Goal: Task Accomplishment & Management: Manage account settings

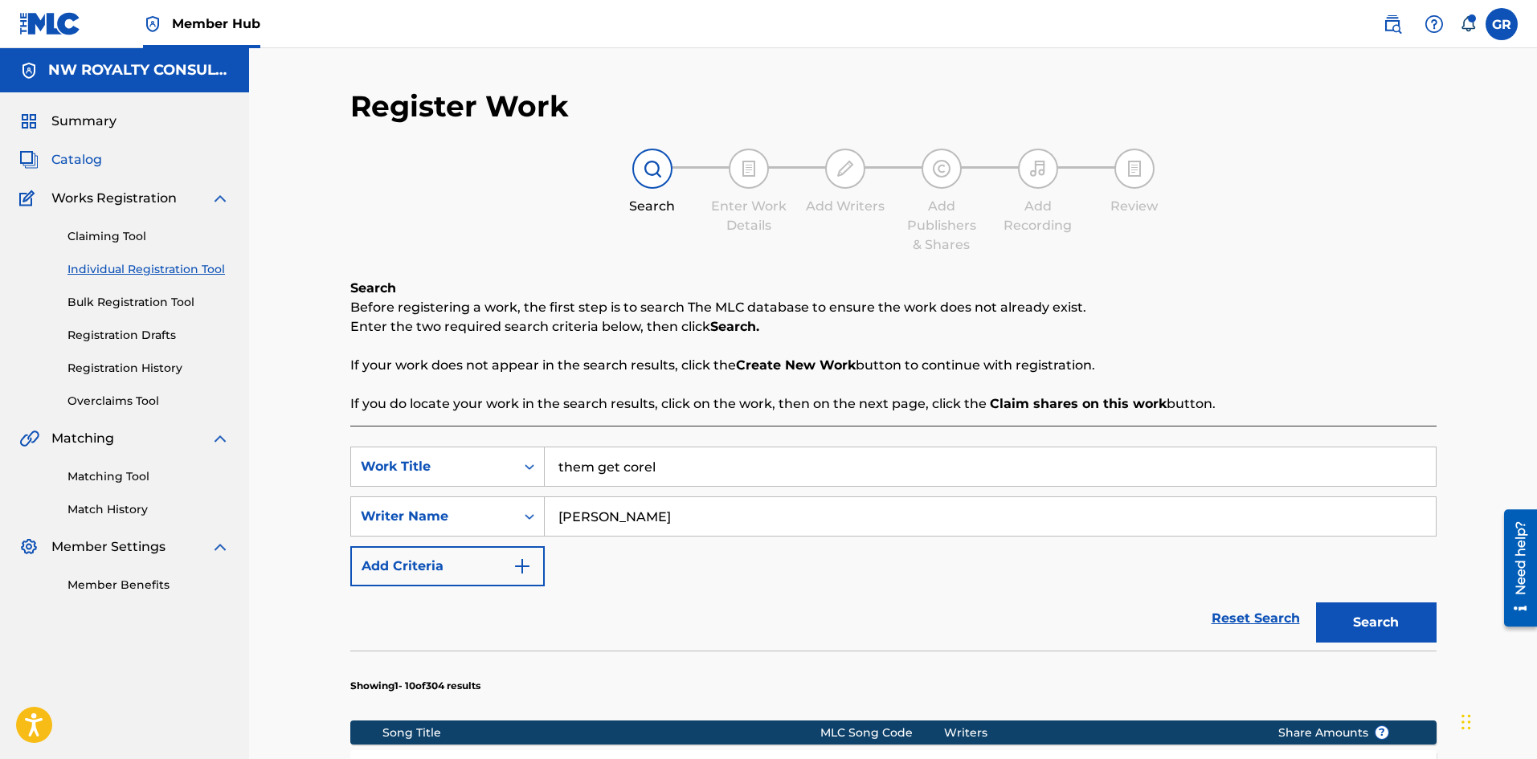
click at [63, 157] on span "Catalog" at bounding box center [76, 159] width 51 height 19
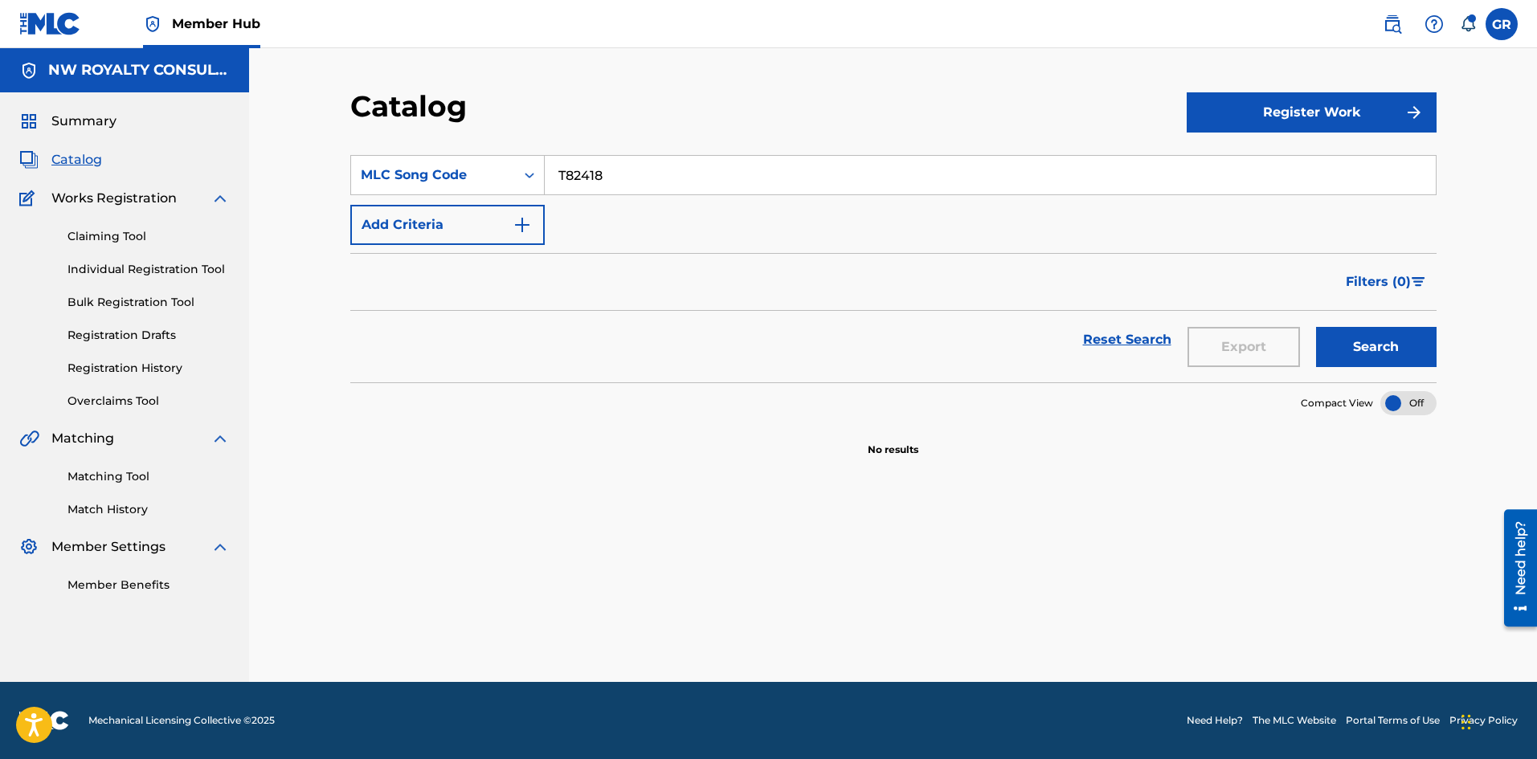
drag, startPoint x: 633, startPoint y: 178, endPoint x: 567, endPoint y: 174, distance: 66.0
click at [533, 172] on div "SearchWithCriteria0521dd50-efc2-461b-aee8-aa07314ad8a5 MLC Song Code T82418" at bounding box center [893, 175] width 1087 height 40
paste input "WB5PEQ"
type input "WB5PEQ"
click at [1380, 349] on button "Search" at bounding box center [1376, 347] width 121 height 40
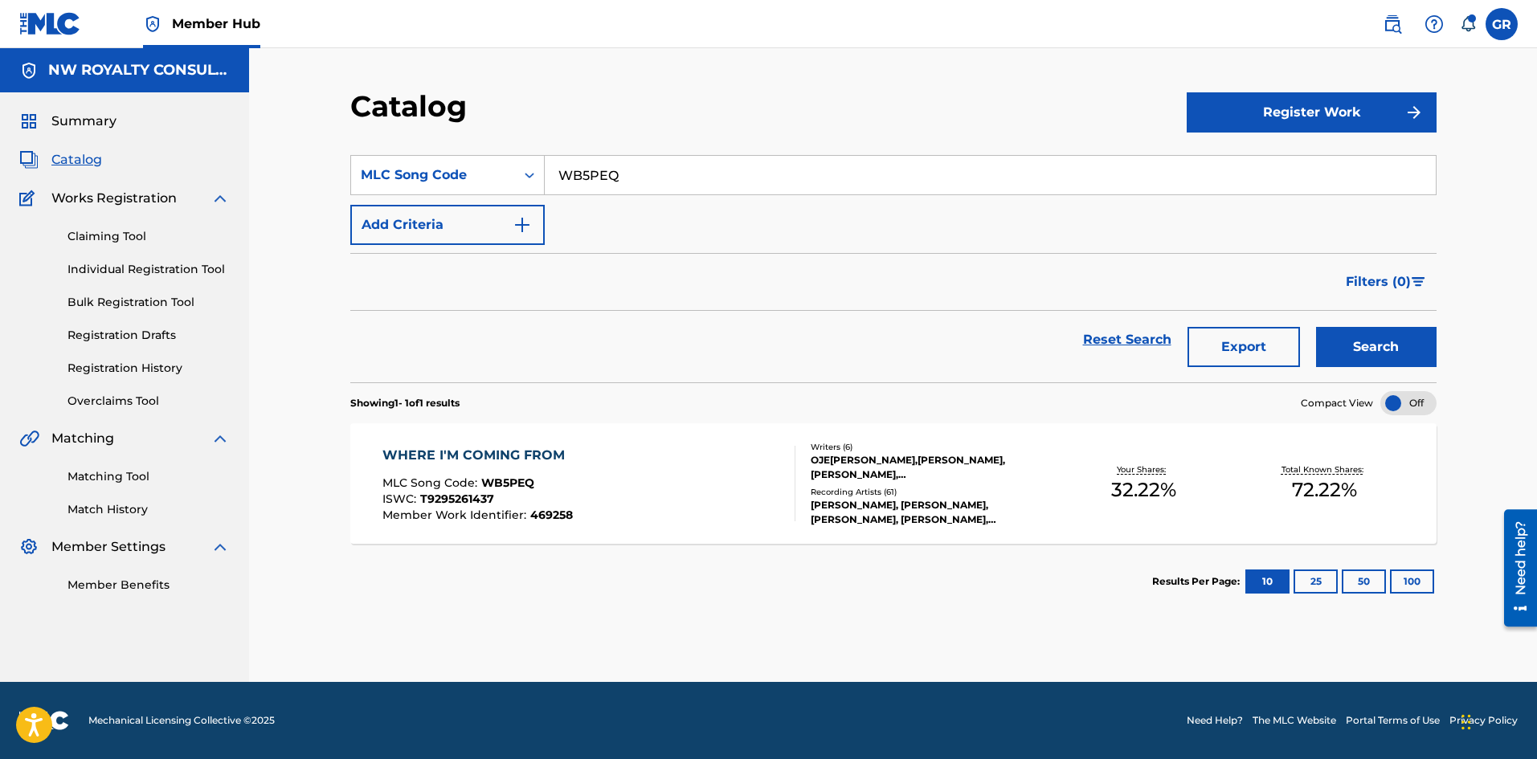
click at [517, 452] on div "WHERE I'M COMING FROM" at bounding box center [478, 455] width 190 height 19
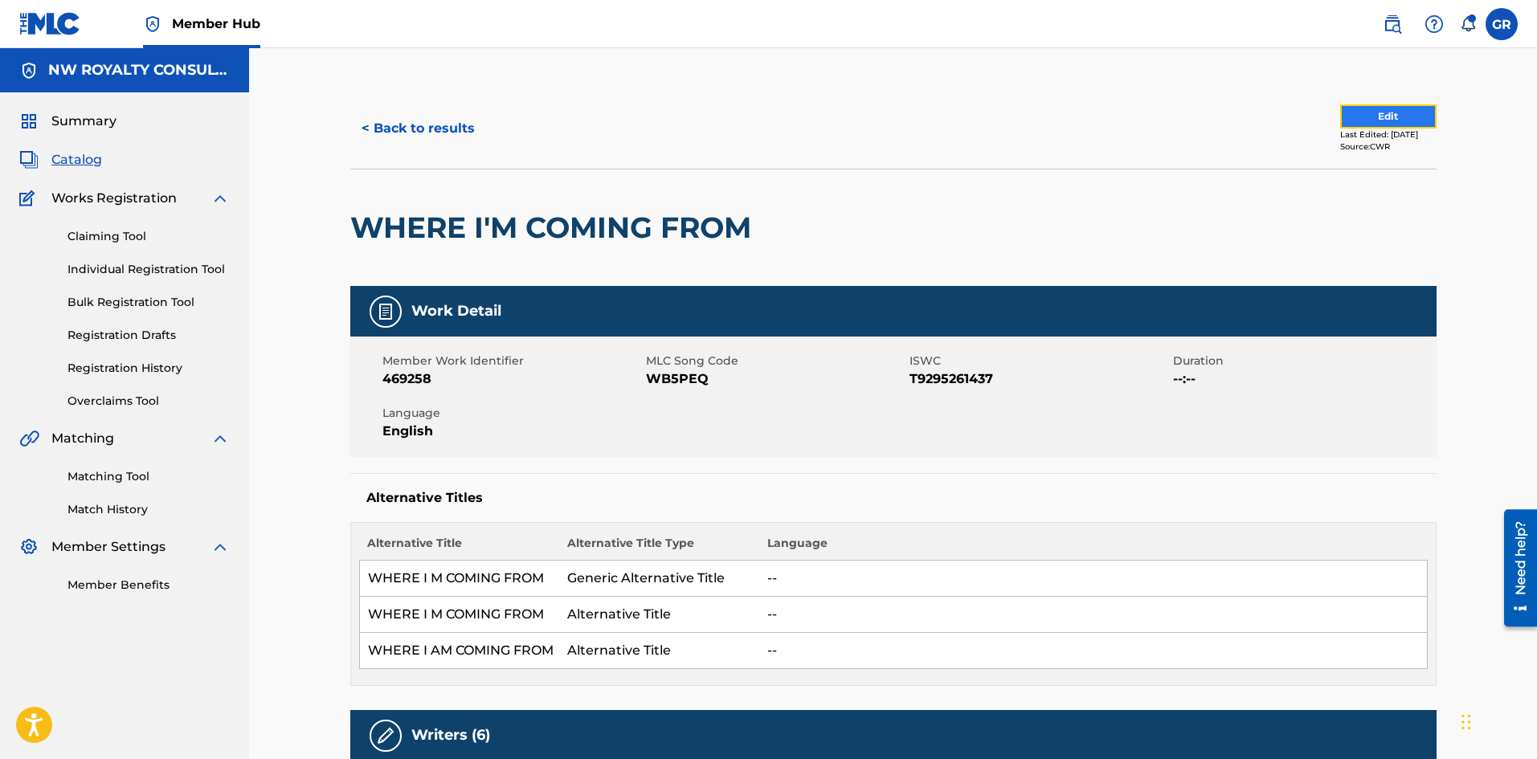
click at [1340, 115] on button "Edit" at bounding box center [1388, 116] width 96 height 24
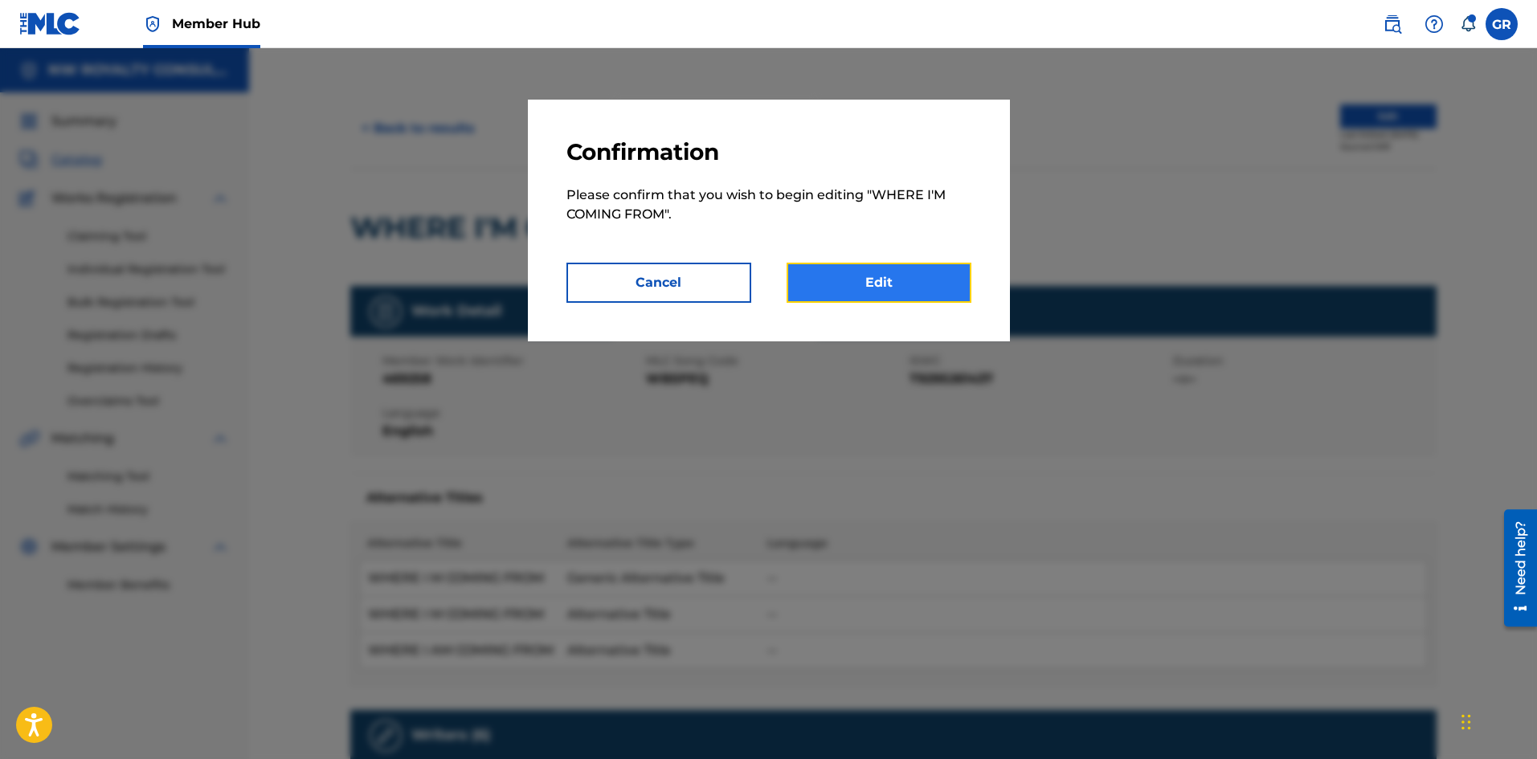
click at [870, 284] on link "Edit" at bounding box center [879, 283] width 185 height 40
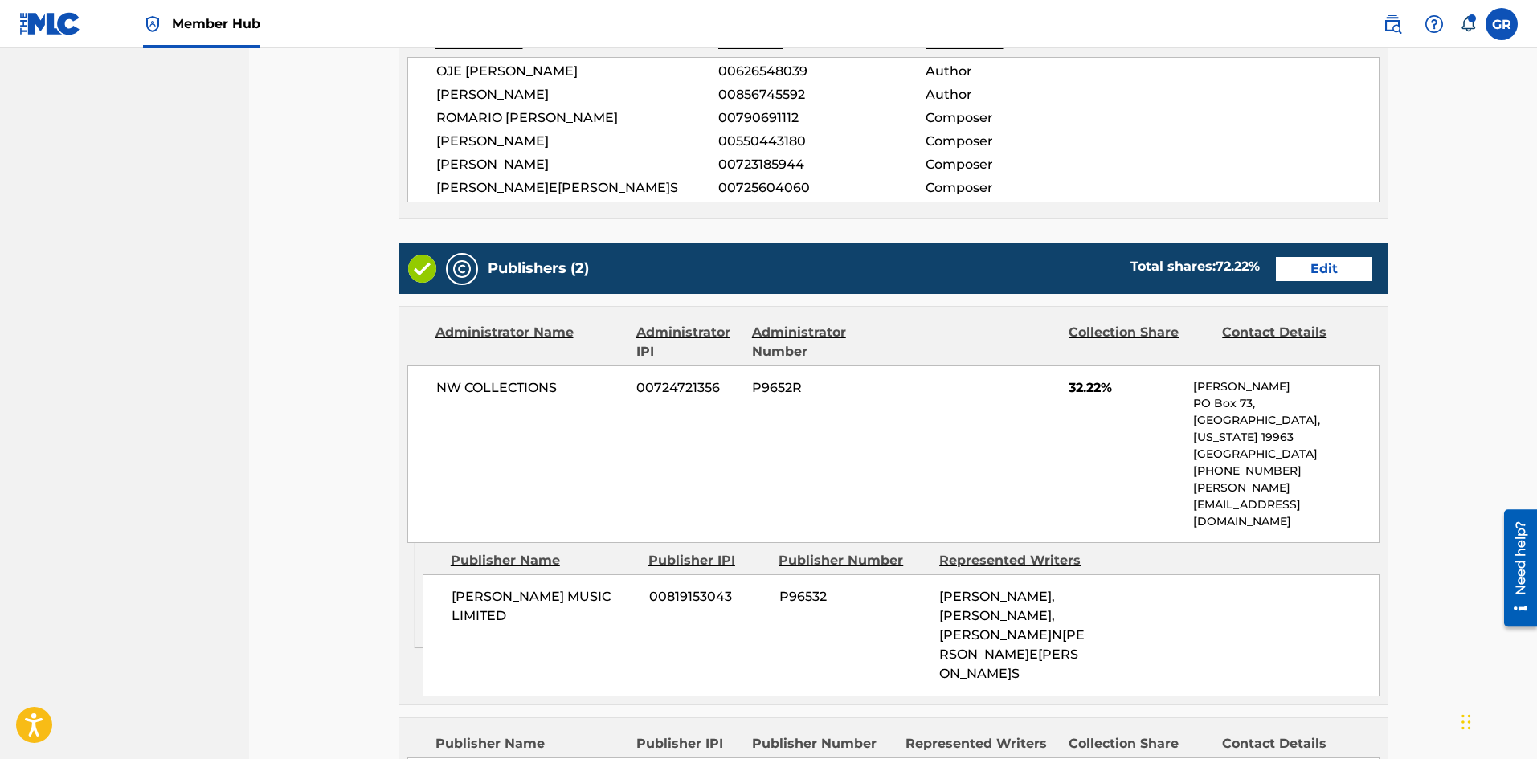
scroll to position [563, 0]
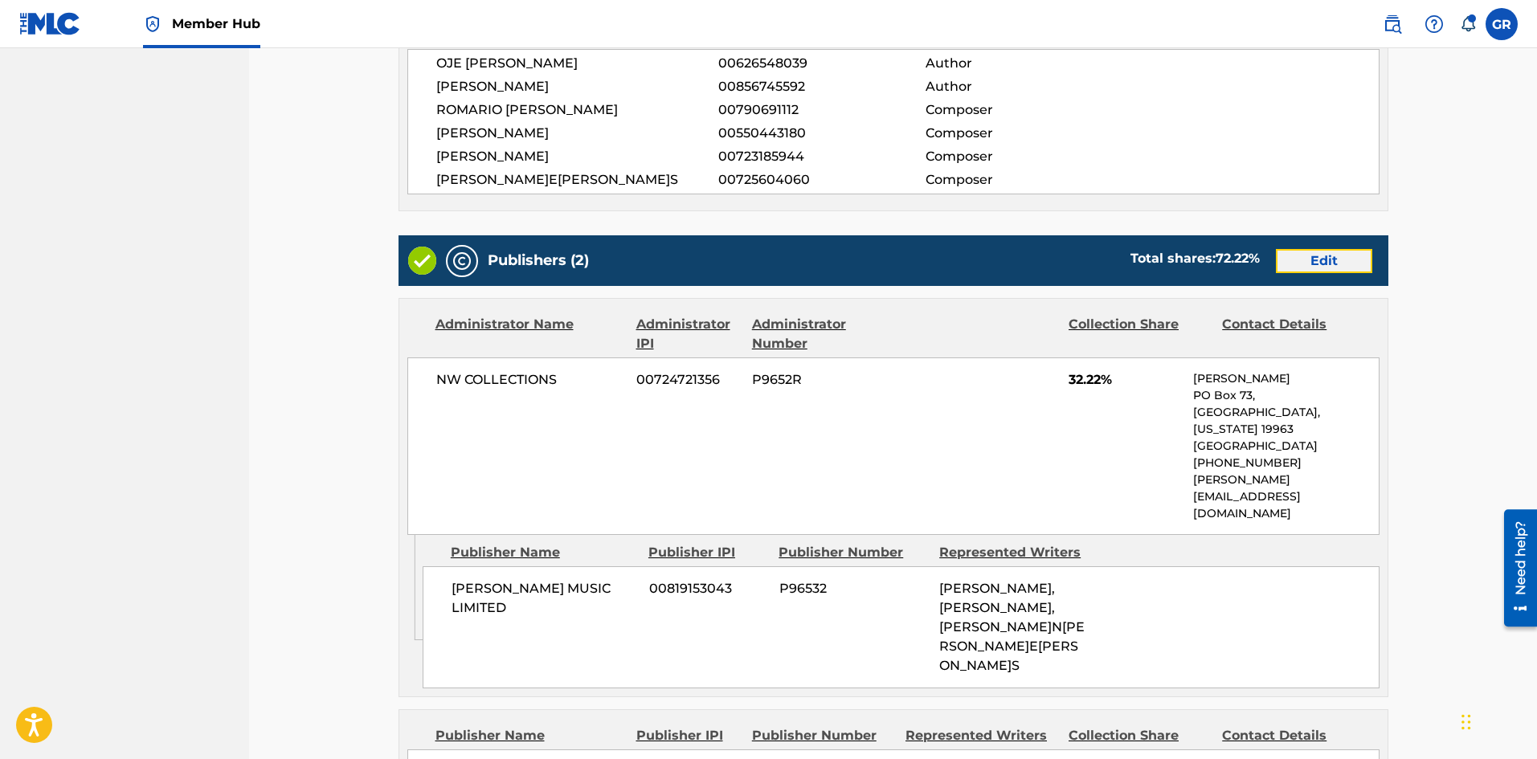
click at [1341, 259] on link "Edit" at bounding box center [1324, 261] width 96 height 24
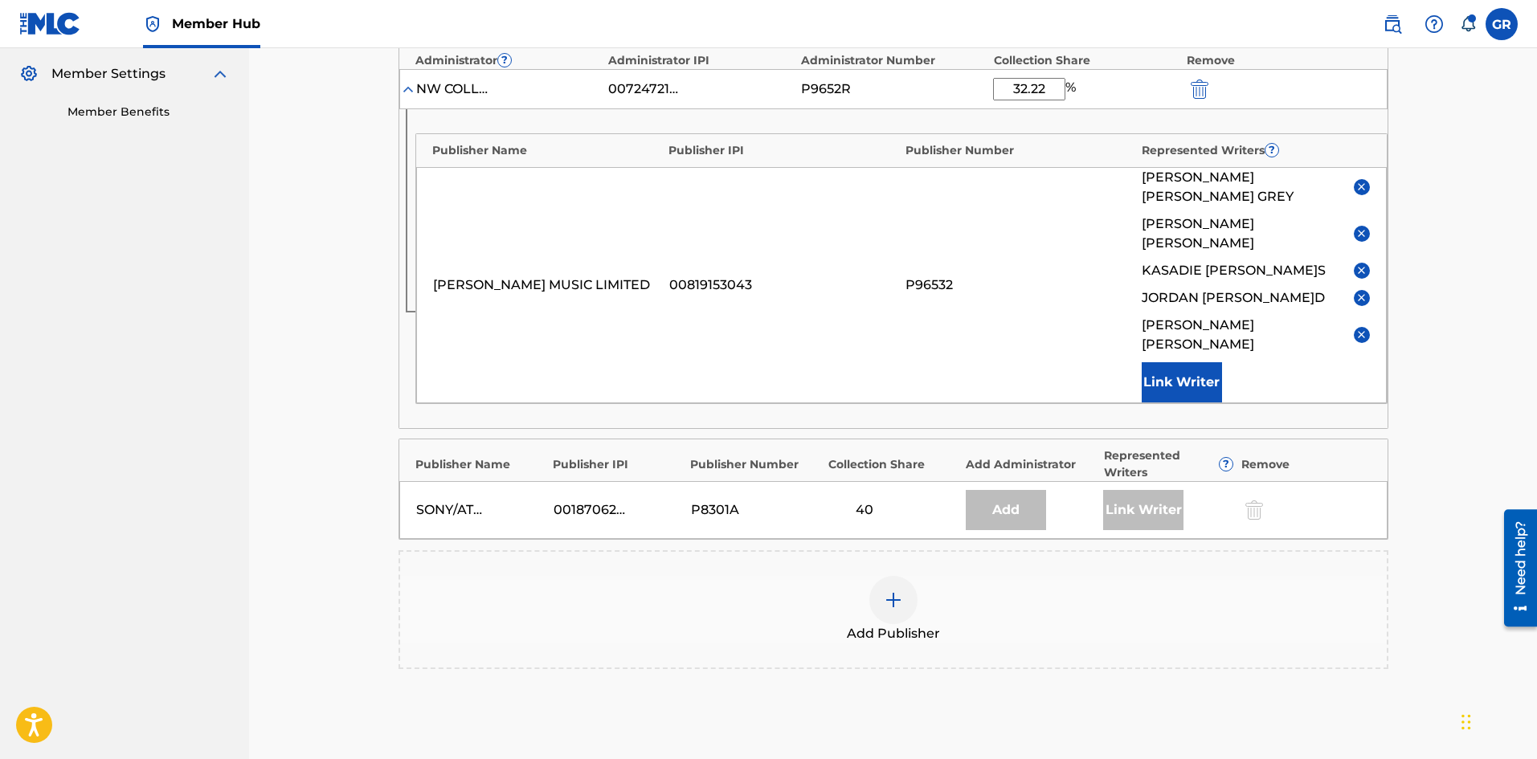
scroll to position [482, 0]
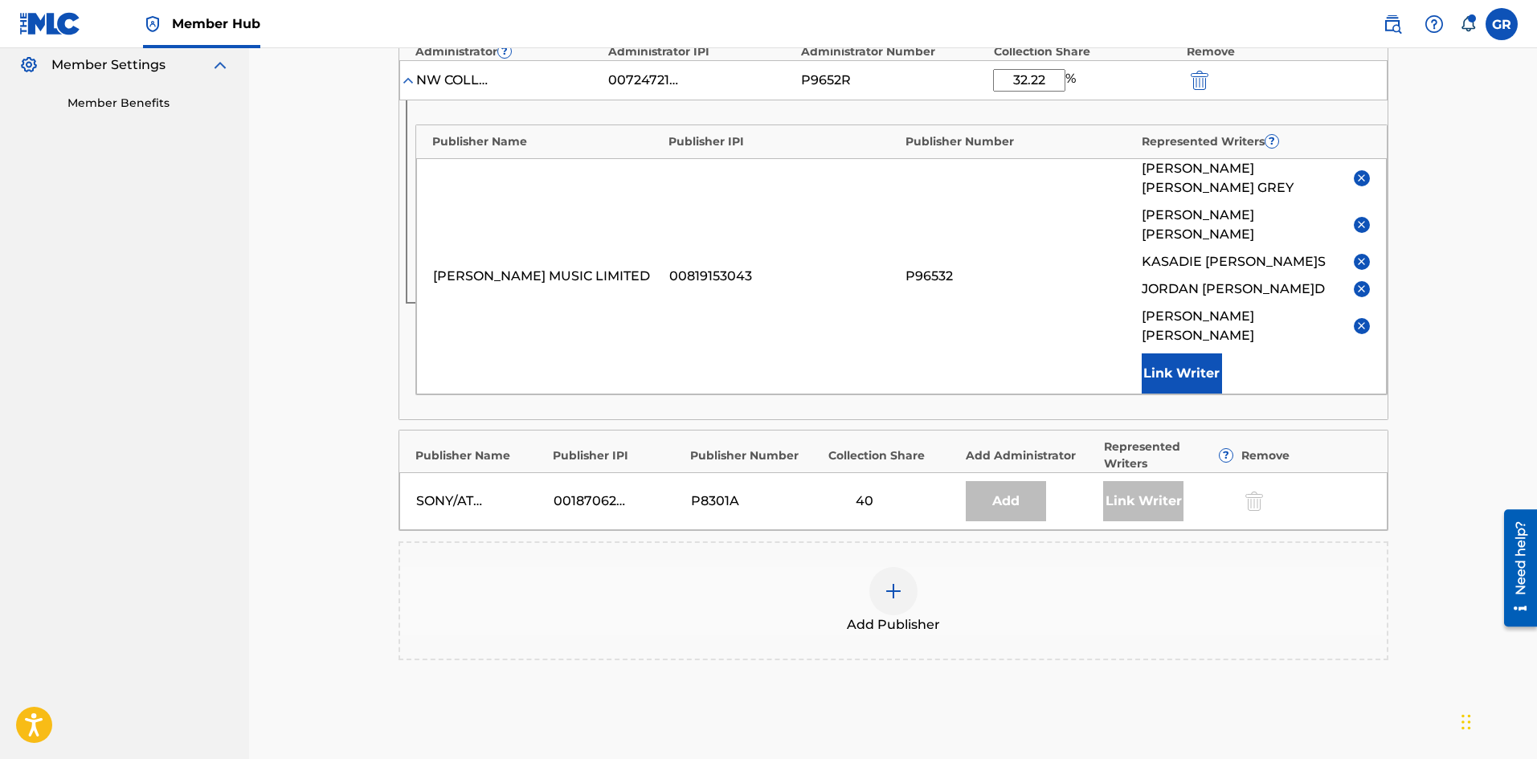
drag, startPoint x: 1053, startPoint y: 80, endPoint x: 990, endPoint y: 77, distance: 62.8
click at [990, 77] on div "NW COLLECTIONS 00724721356 P9652R 32.22 %" at bounding box center [893, 80] width 988 height 40
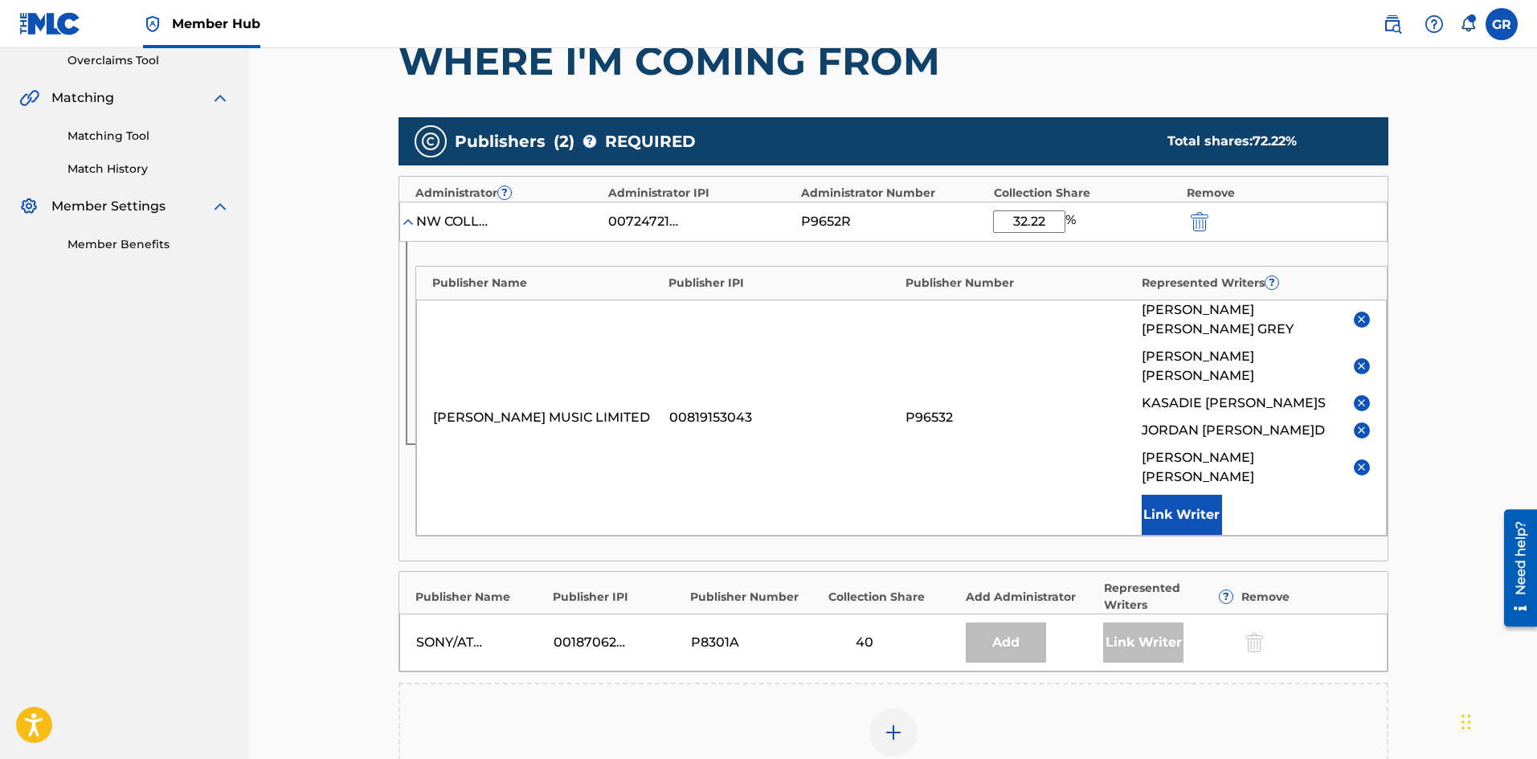
scroll to position [321, 0]
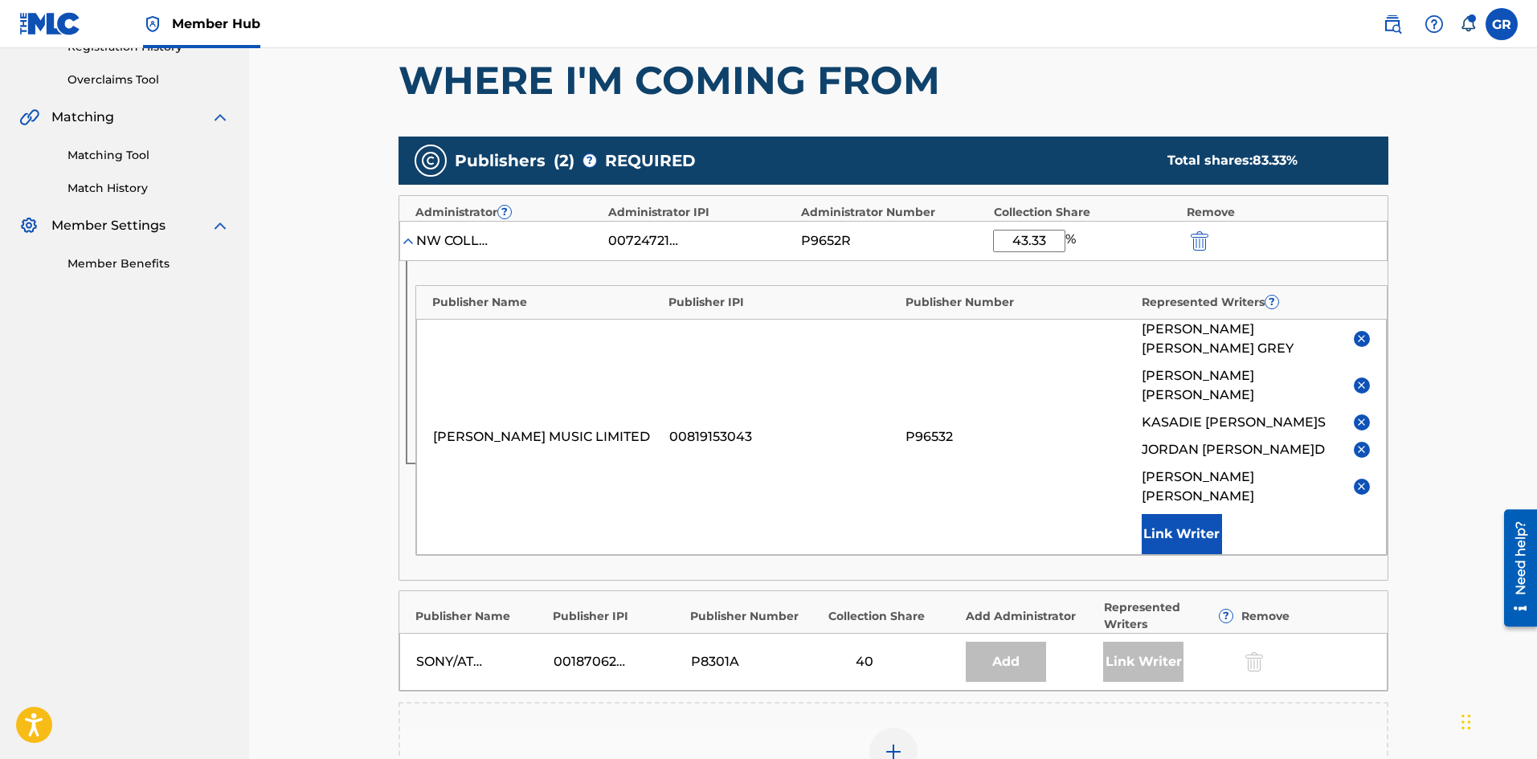
type input "43.33"
click at [1305, 702] on div "Add Publisher" at bounding box center [894, 761] width 990 height 119
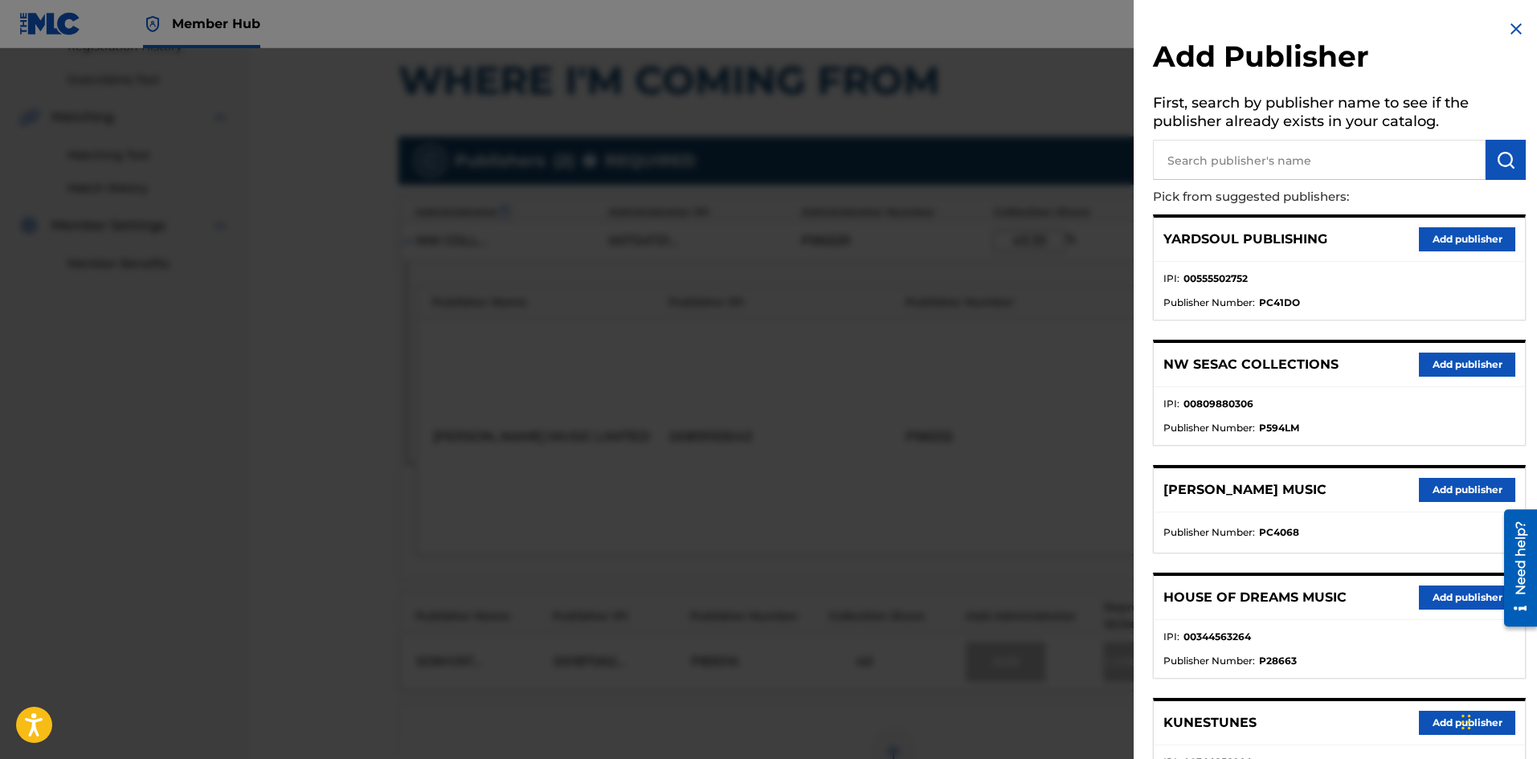
click at [1512, 26] on img at bounding box center [1516, 28] width 19 height 19
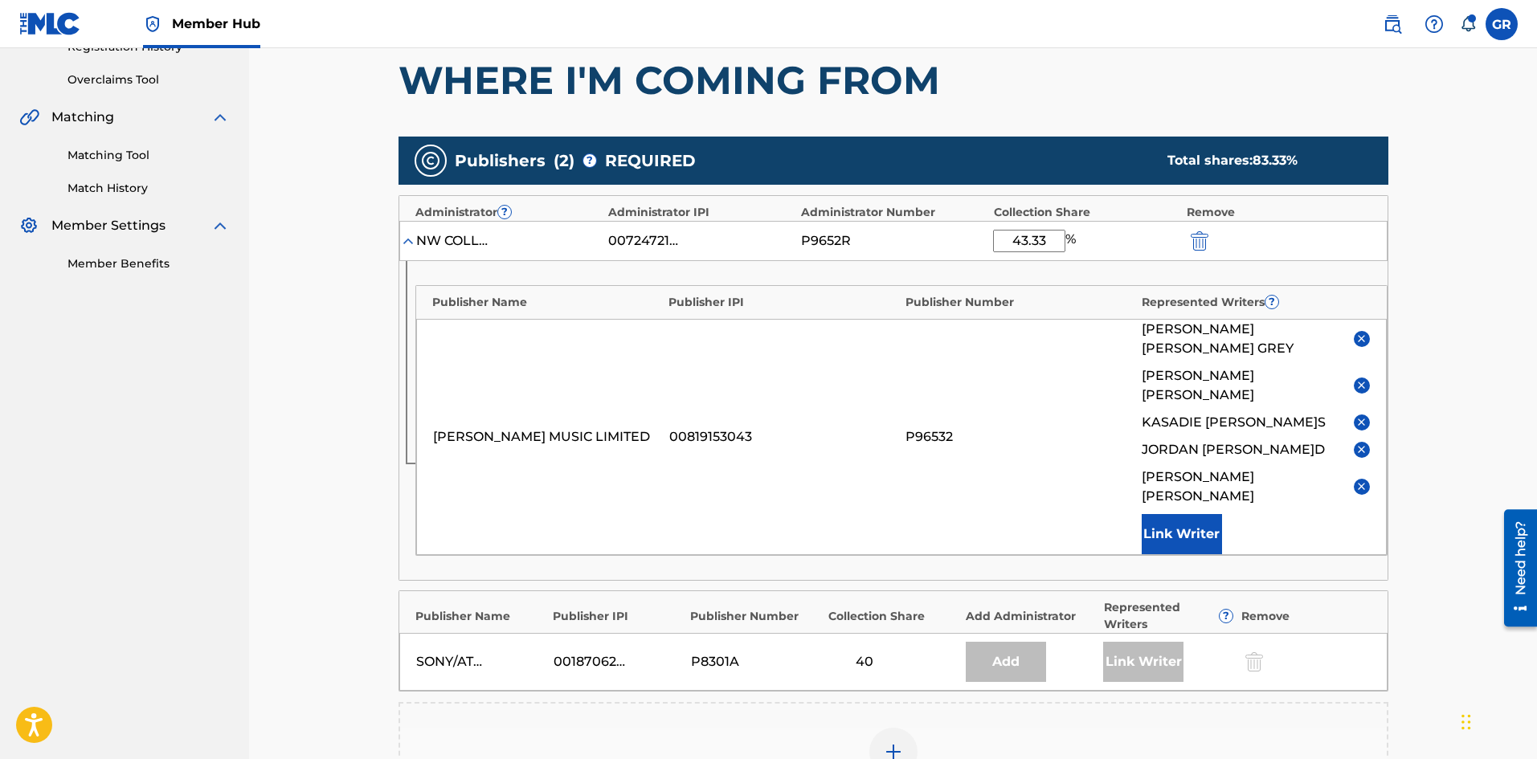
click at [1362, 333] on img at bounding box center [1362, 339] width 12 height 12
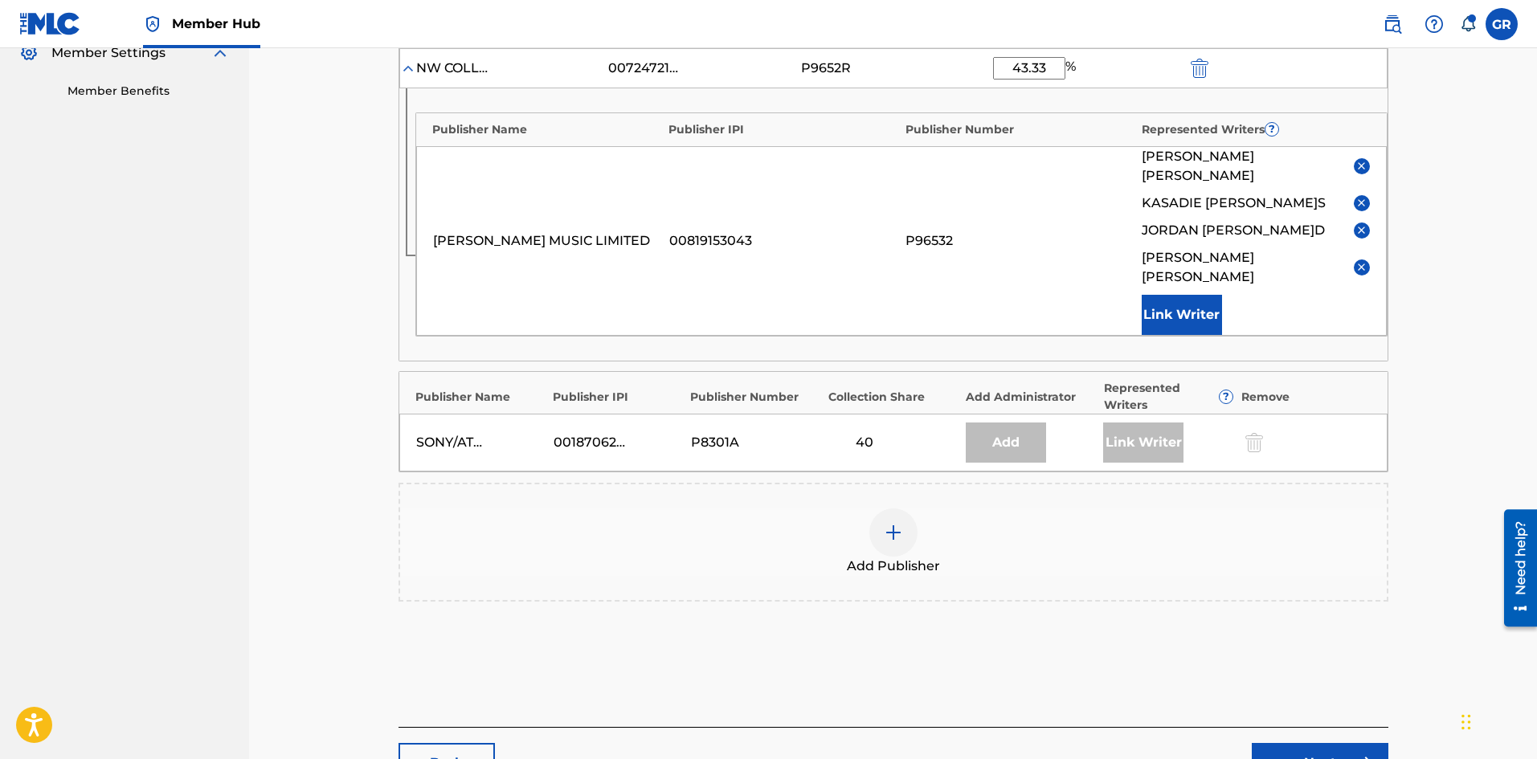
scroll to position [563, 0]
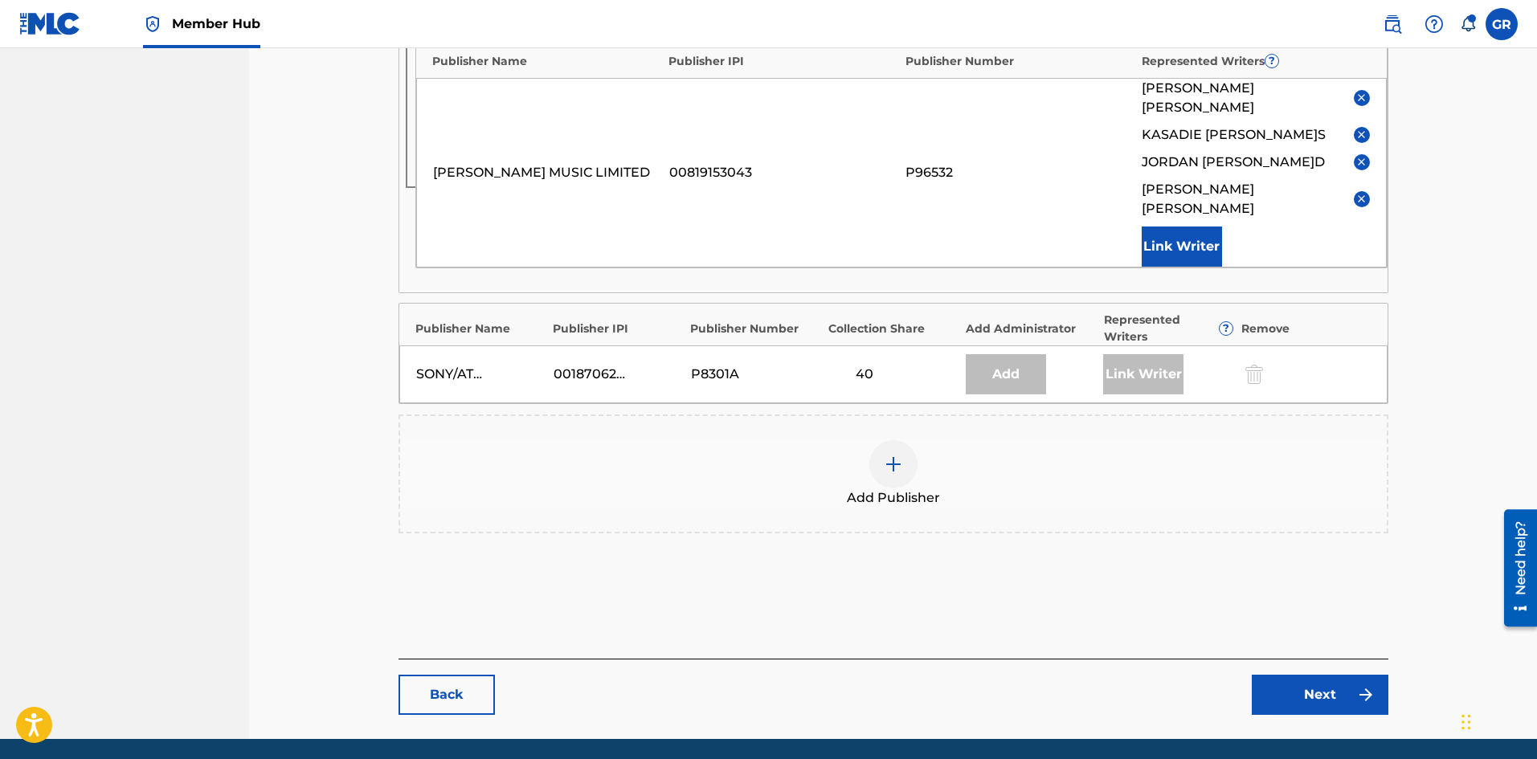
click at [894, 455] on img at bounding box center [893, 464] width 19 height 19
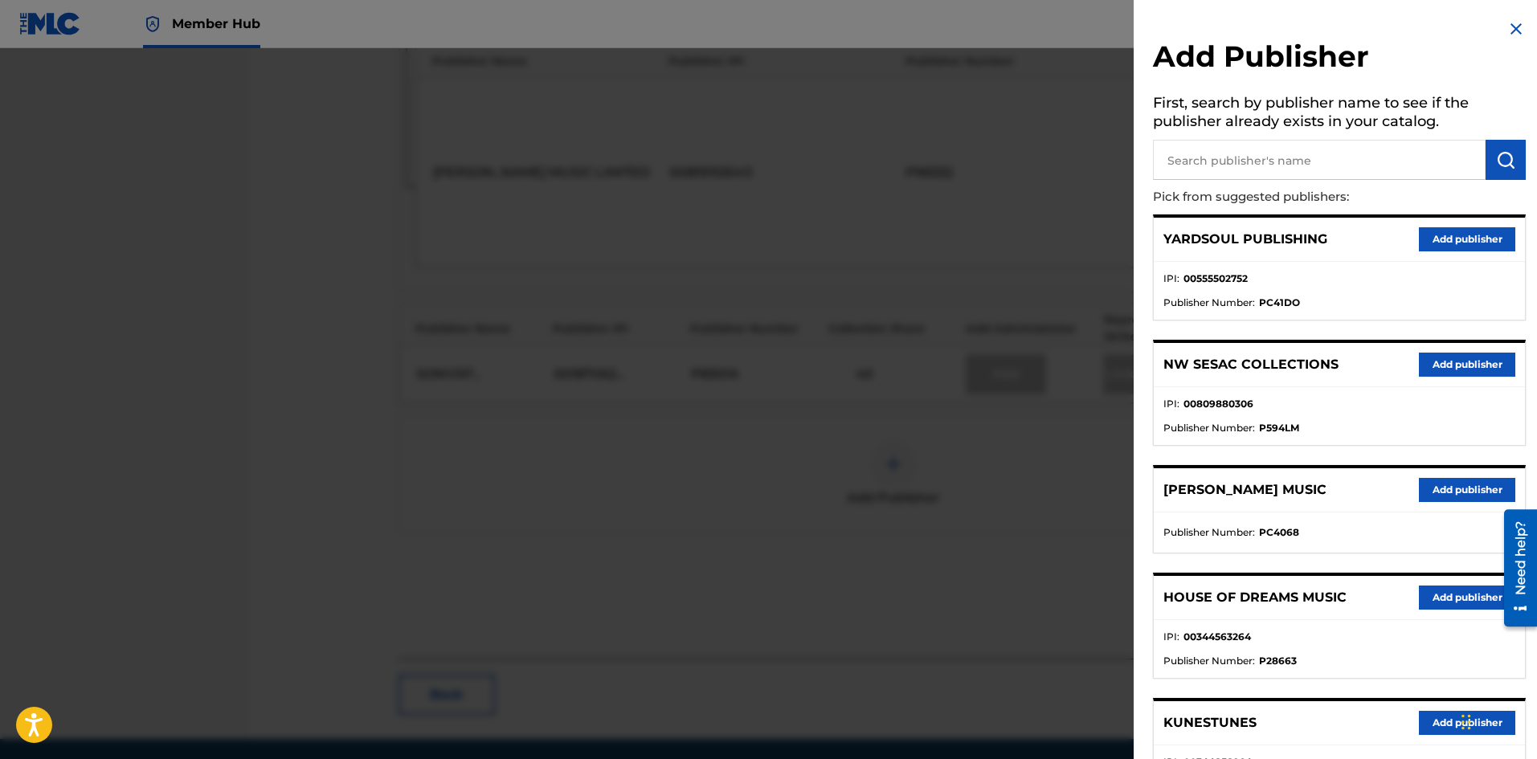
click at [1204, 151] on input "text" at bounding box center [1319, 160] width 333 height 40
type input "[PERSON_NAME]"
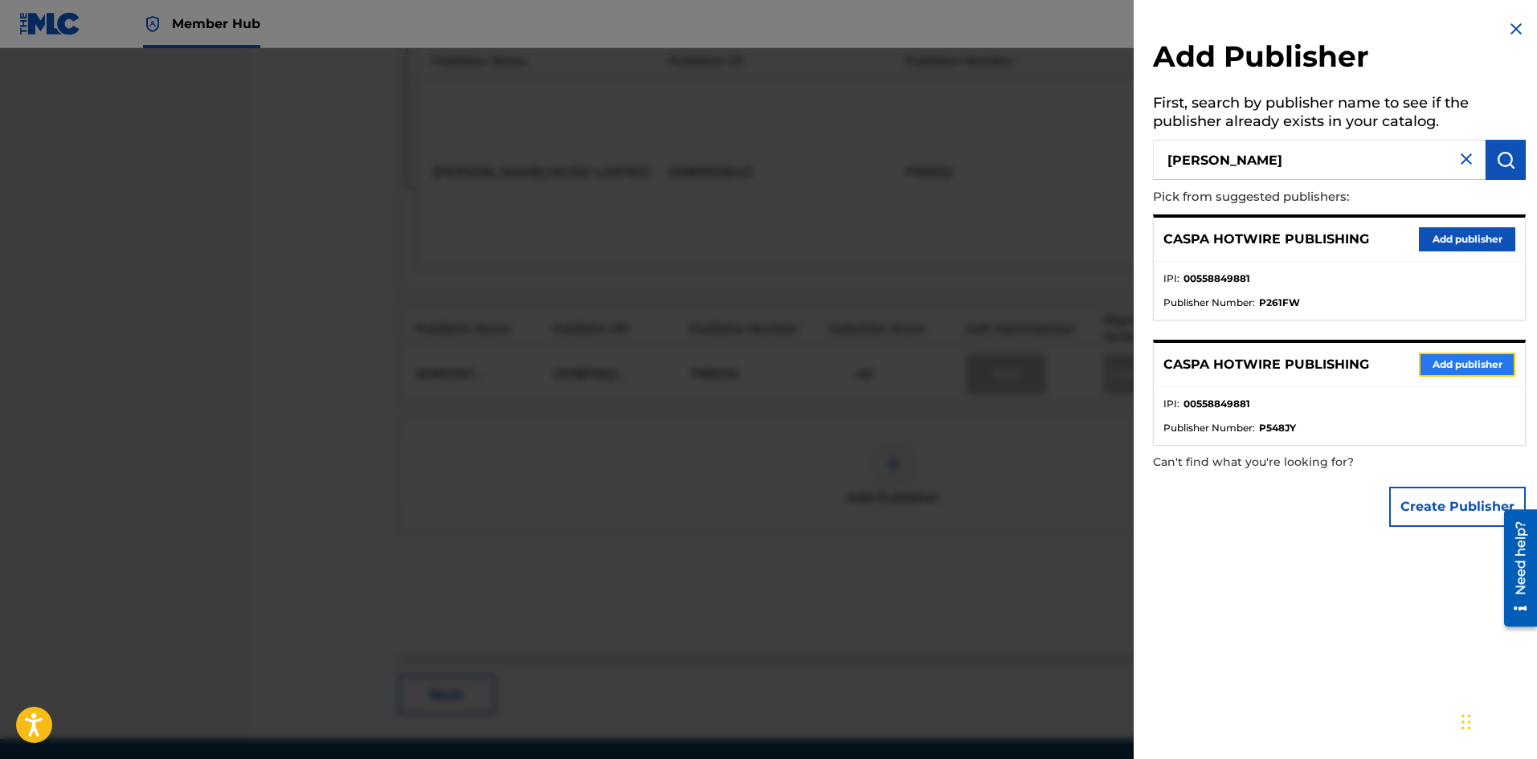
click at [1461, 361] on button "Add publisher" at bounding box center [1467, 365] width 96 height 24
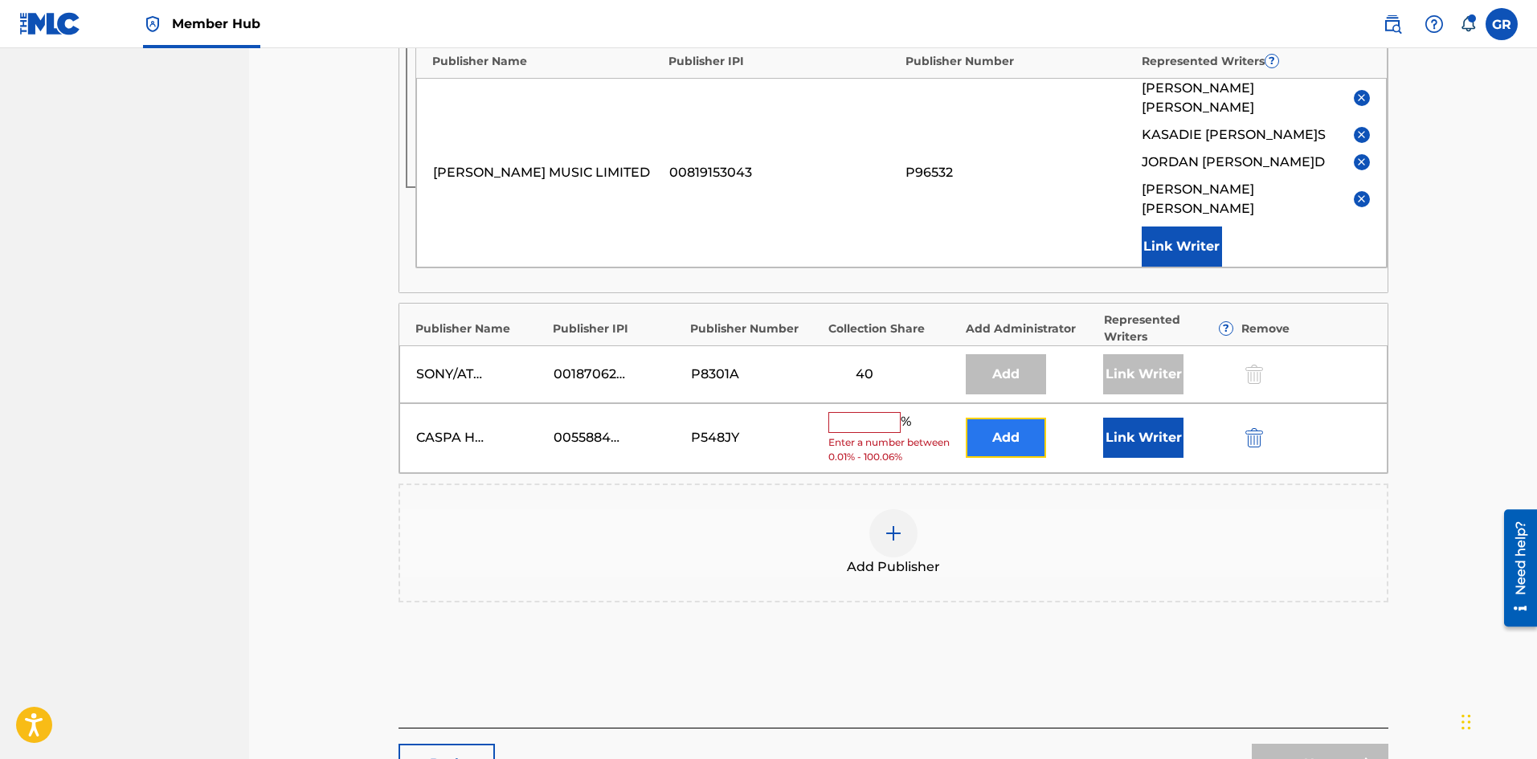
click at [1024, 425] on button "Add" at bounding box center [1006, 438] width 80 height 40
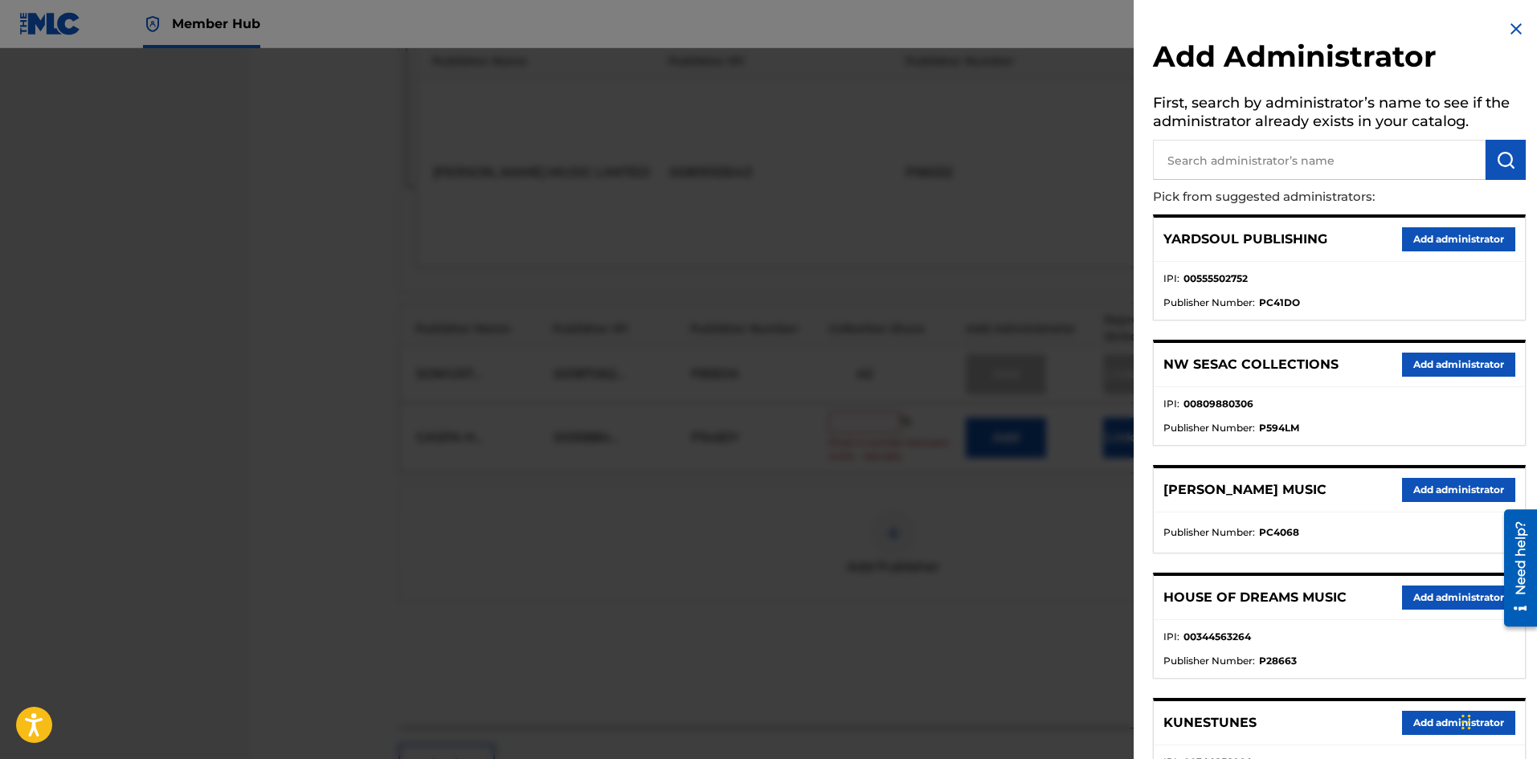
click at [1231, 158] on input "text" at bounding box center [1319, 160] width 333 height 40
type input "nw ascap"
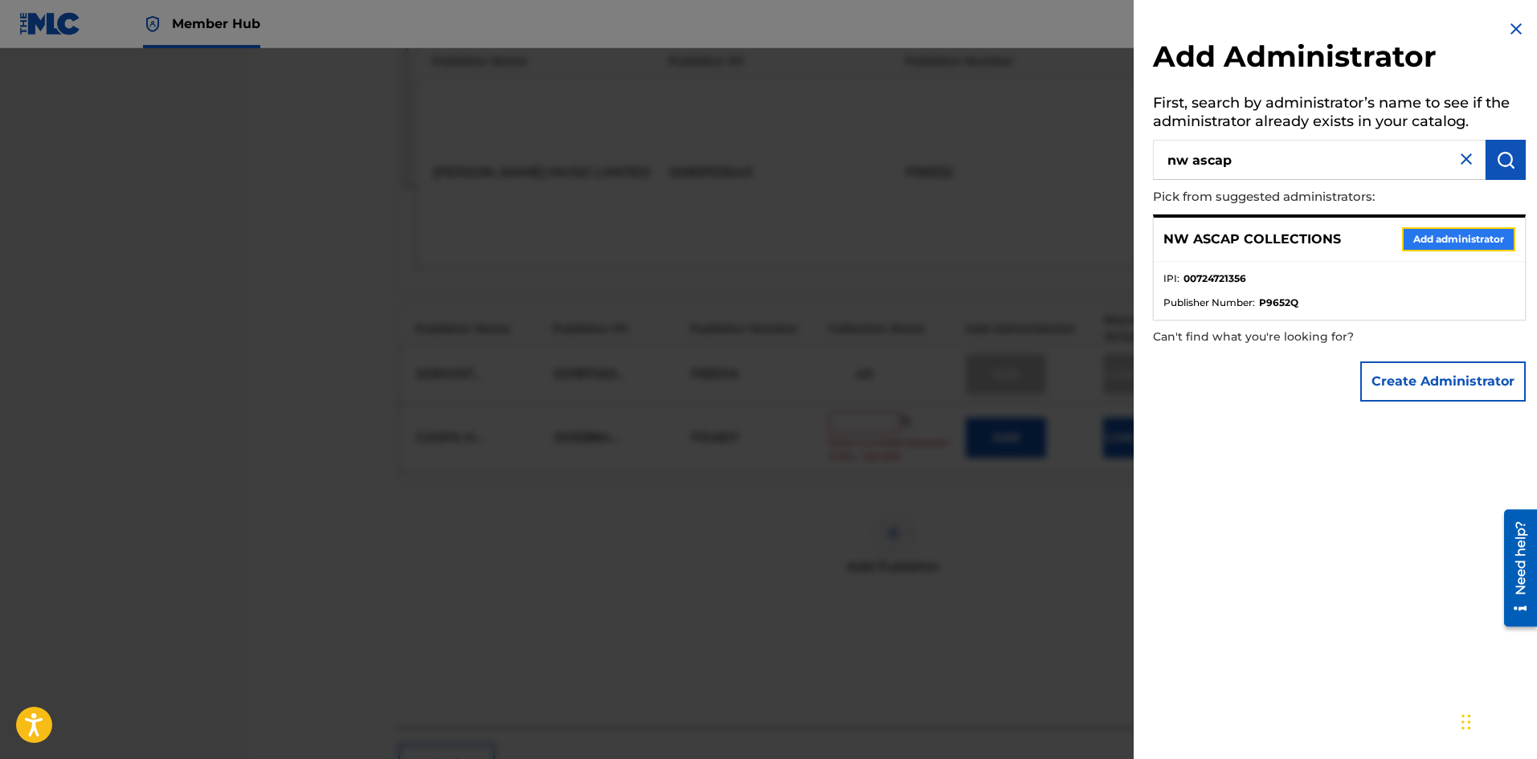
click at [1448, 235] on button "Add administrator" at bounding box center [1458, 239] width 113 height 24
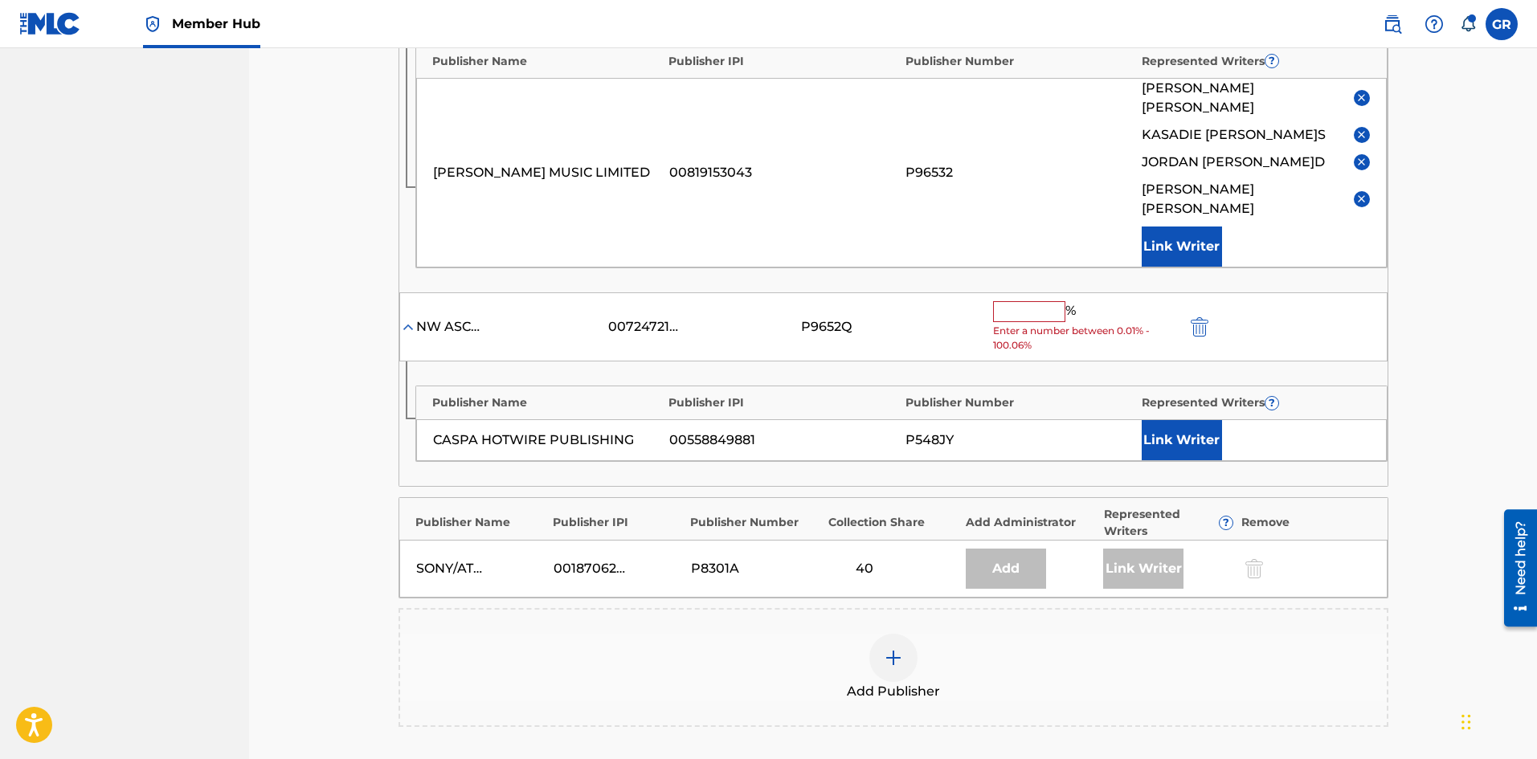
click at [1007, 301] on input "text" at bounding box center [1029, 311] width 72 height 21
click at [1022, 301] on input "text" at bounding box center [1029, 311] width 72 height 21
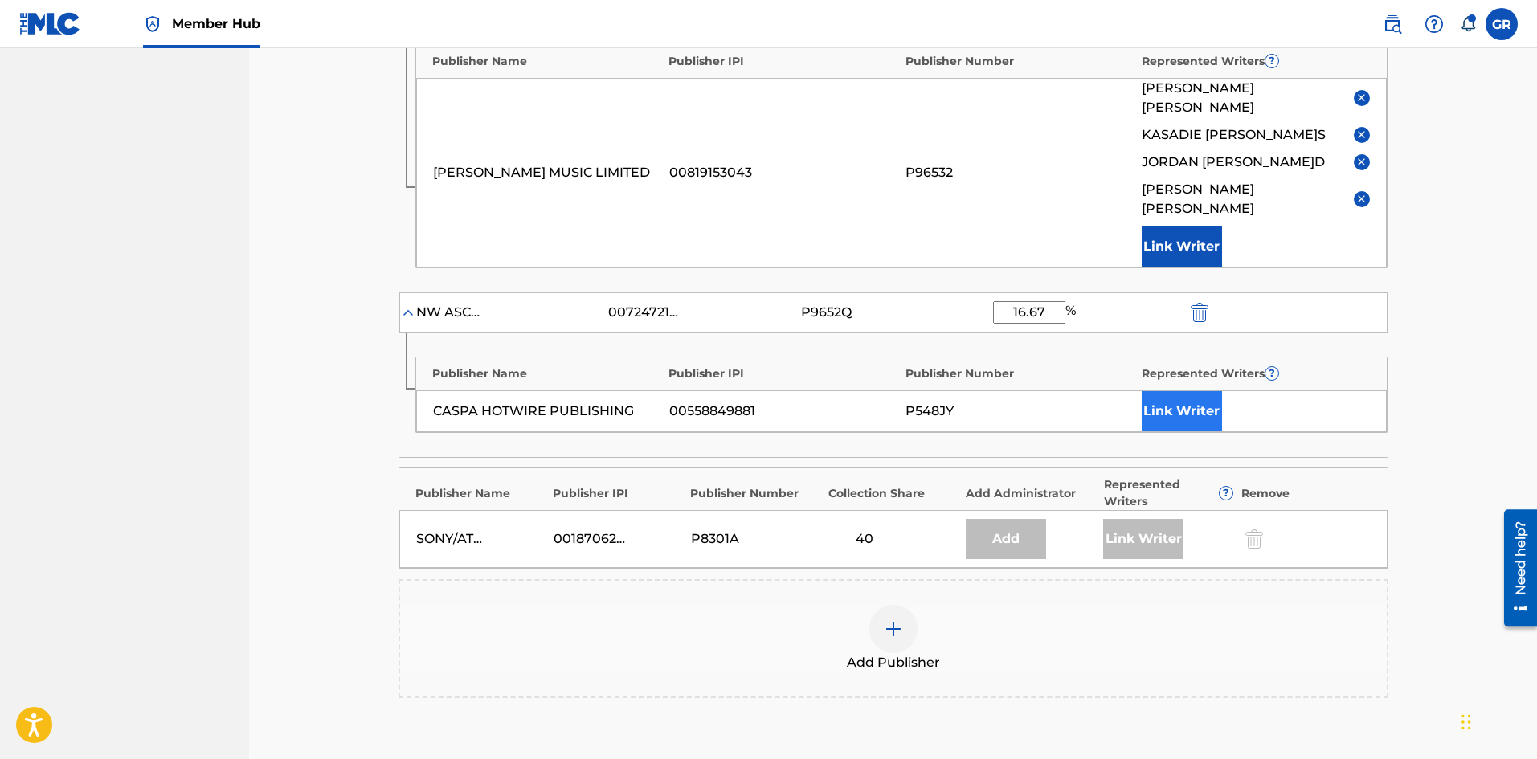
type input "16.67"
click at [1200, 391] on button "Link Writer" at bounding box center [1182, 411] width 80 height 40
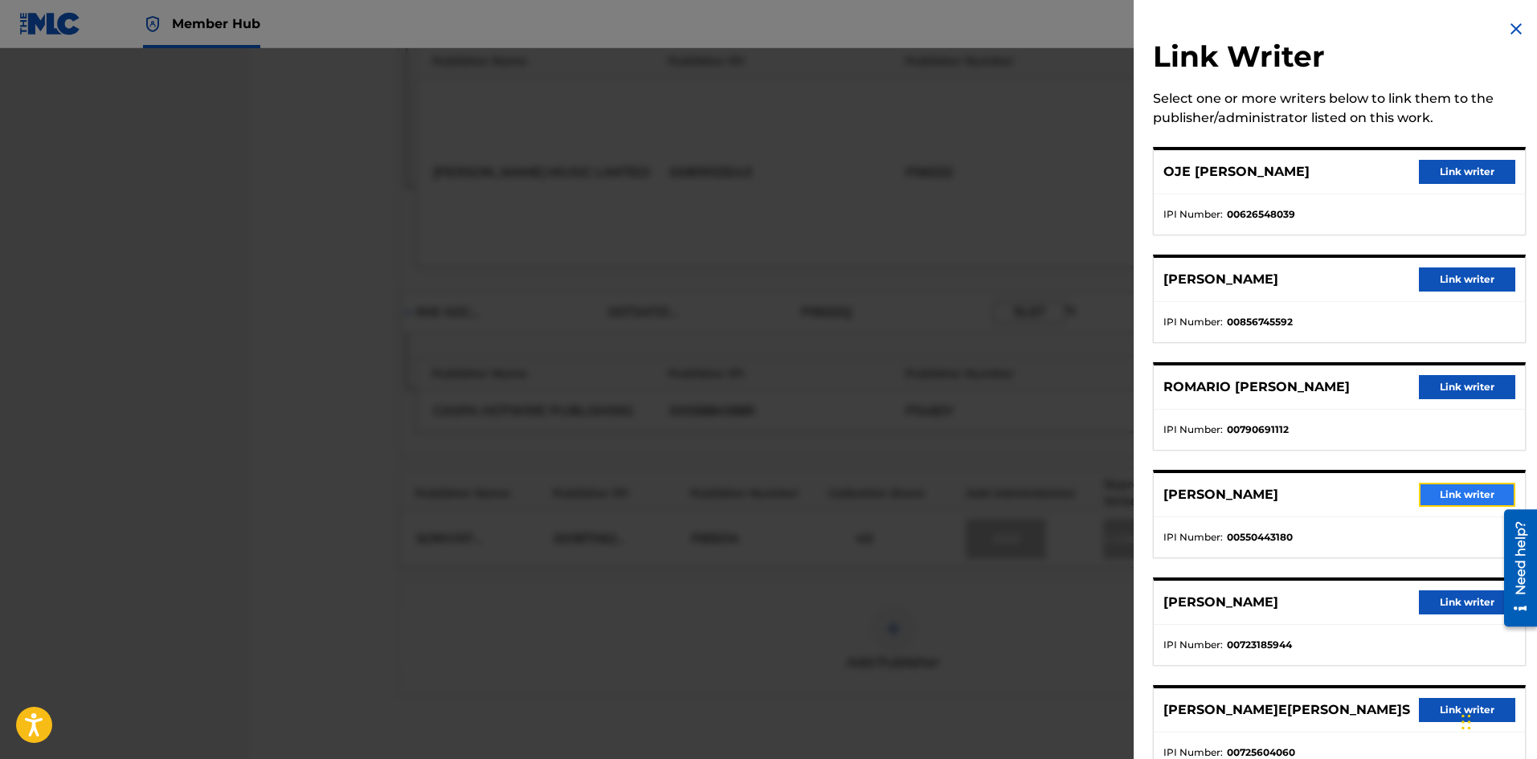
click at [1465, 494] on button "Link writer" at bounding box center [1467, 495] width 96 height 24
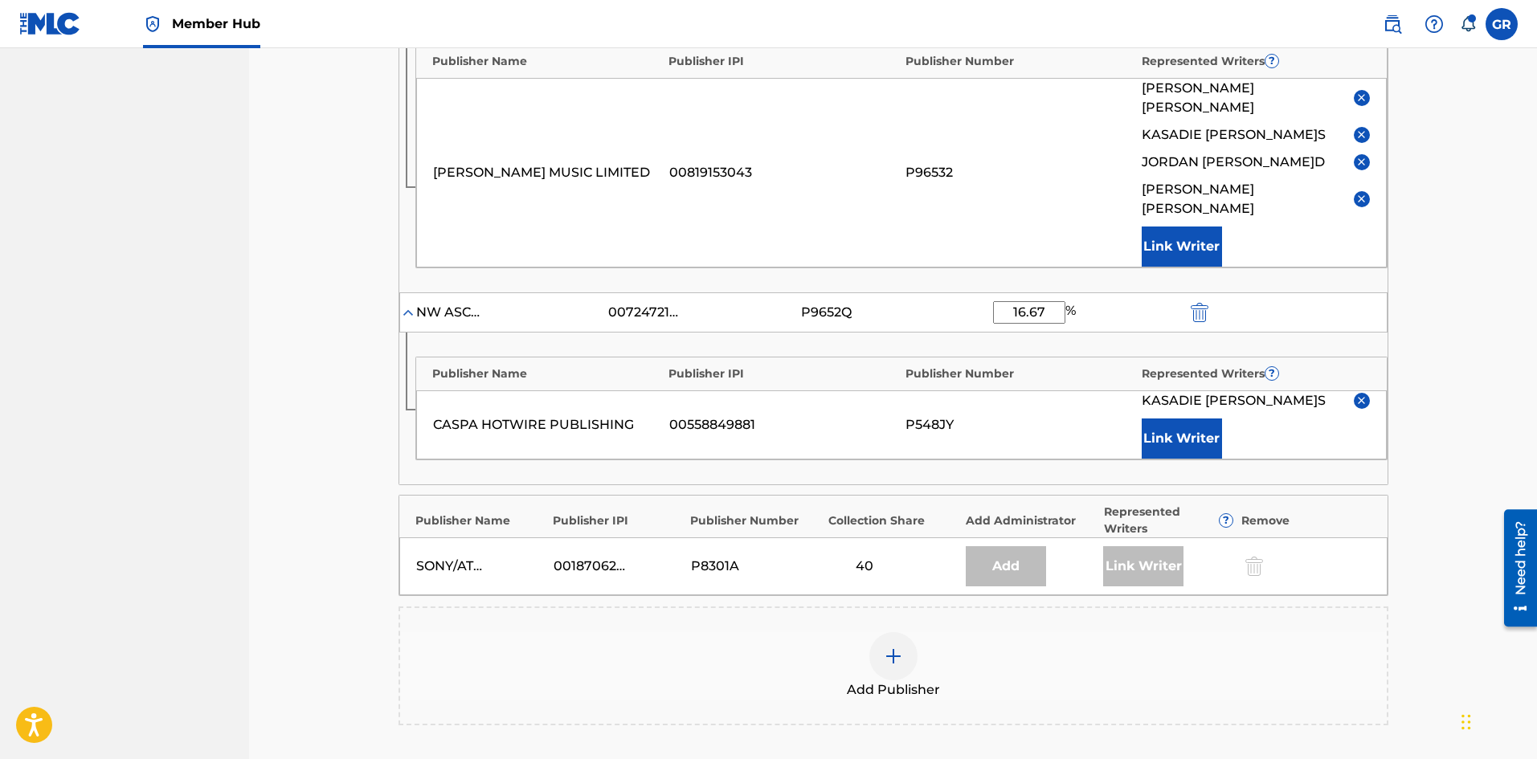
click at [1362, 129] on img at bounding box center [1362, 135] width 12 height 12
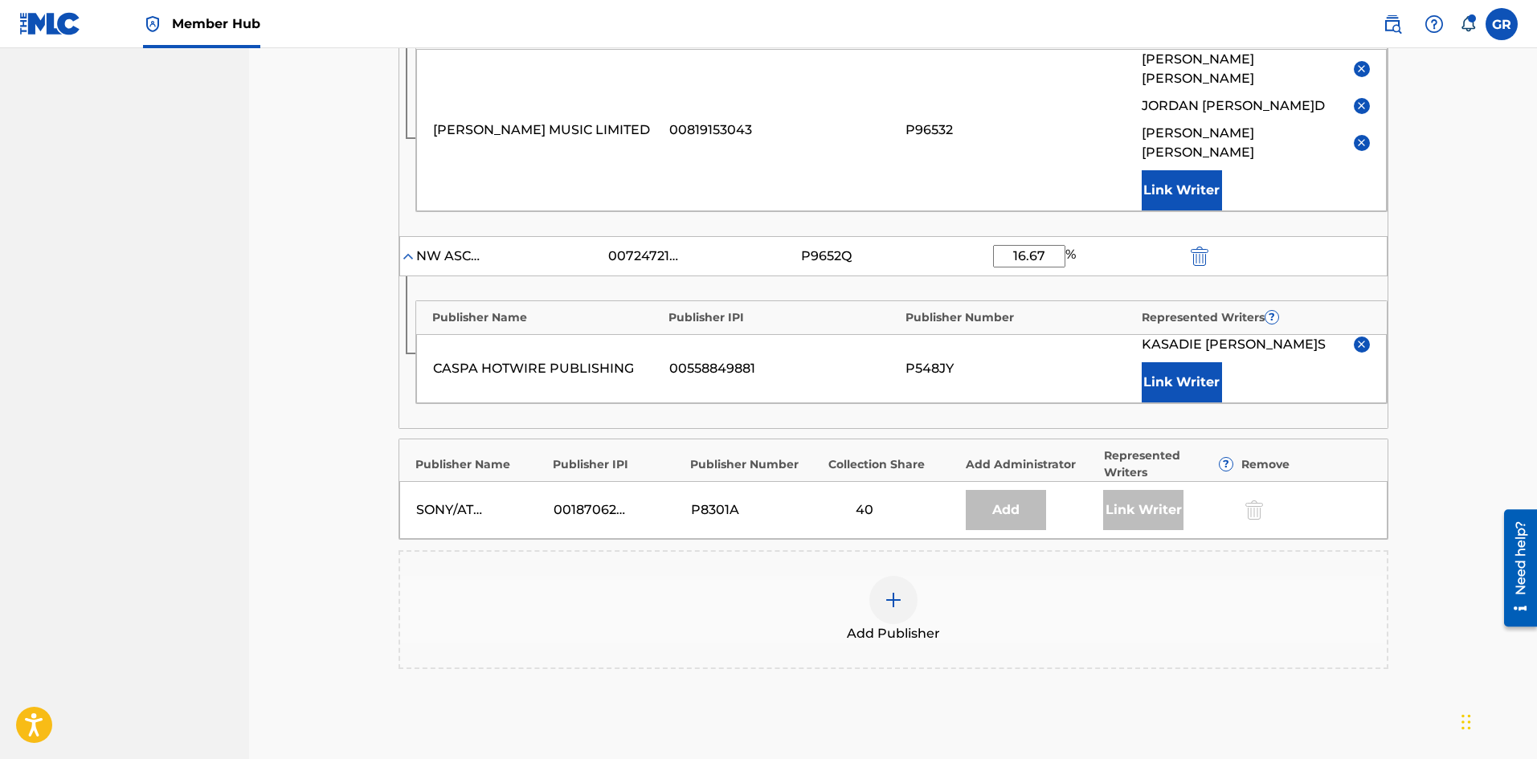
scroll to position [765, 0]
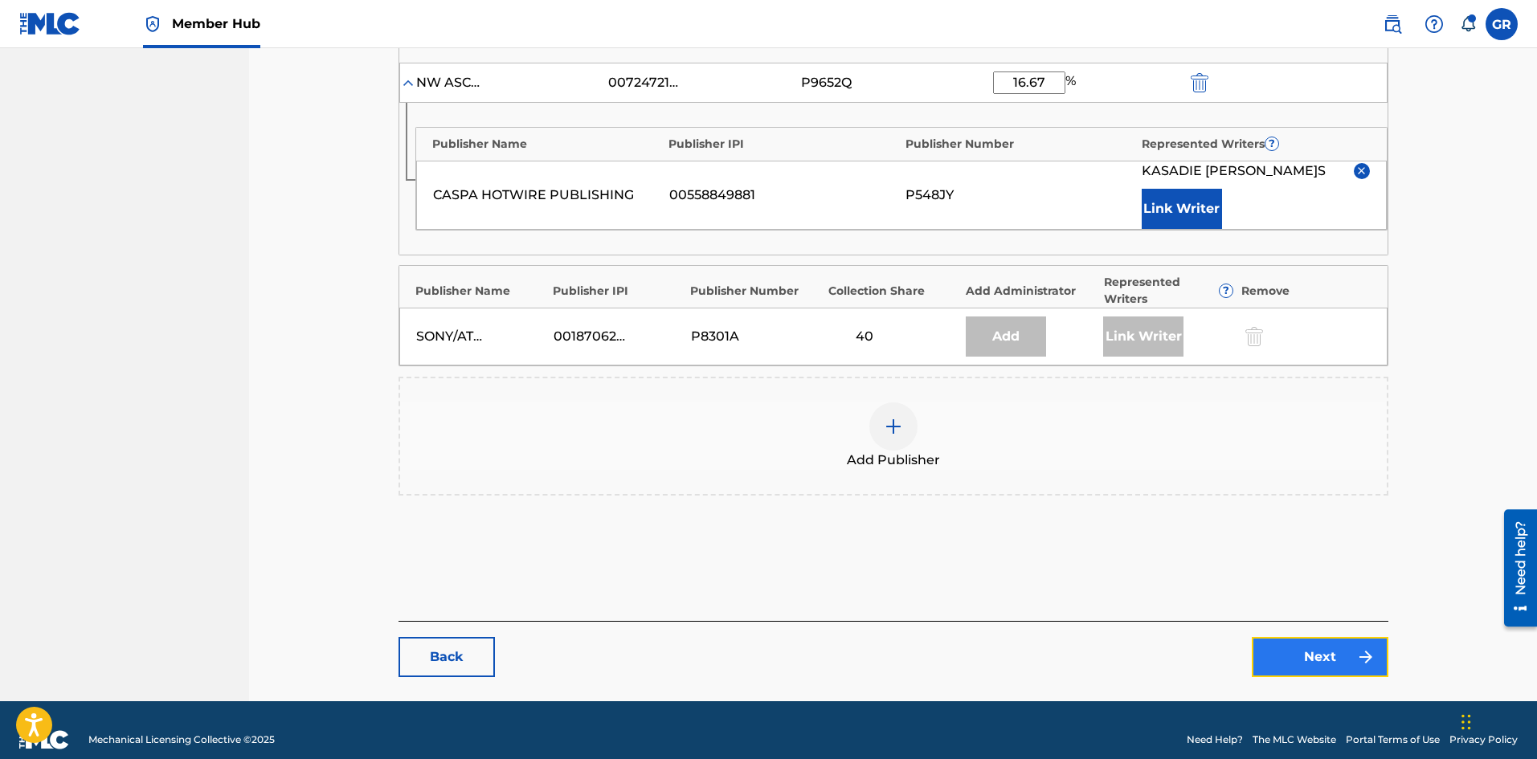
click at [1321, 637] on link "Next" at bounding box center [1320, 657] width 137 height 40
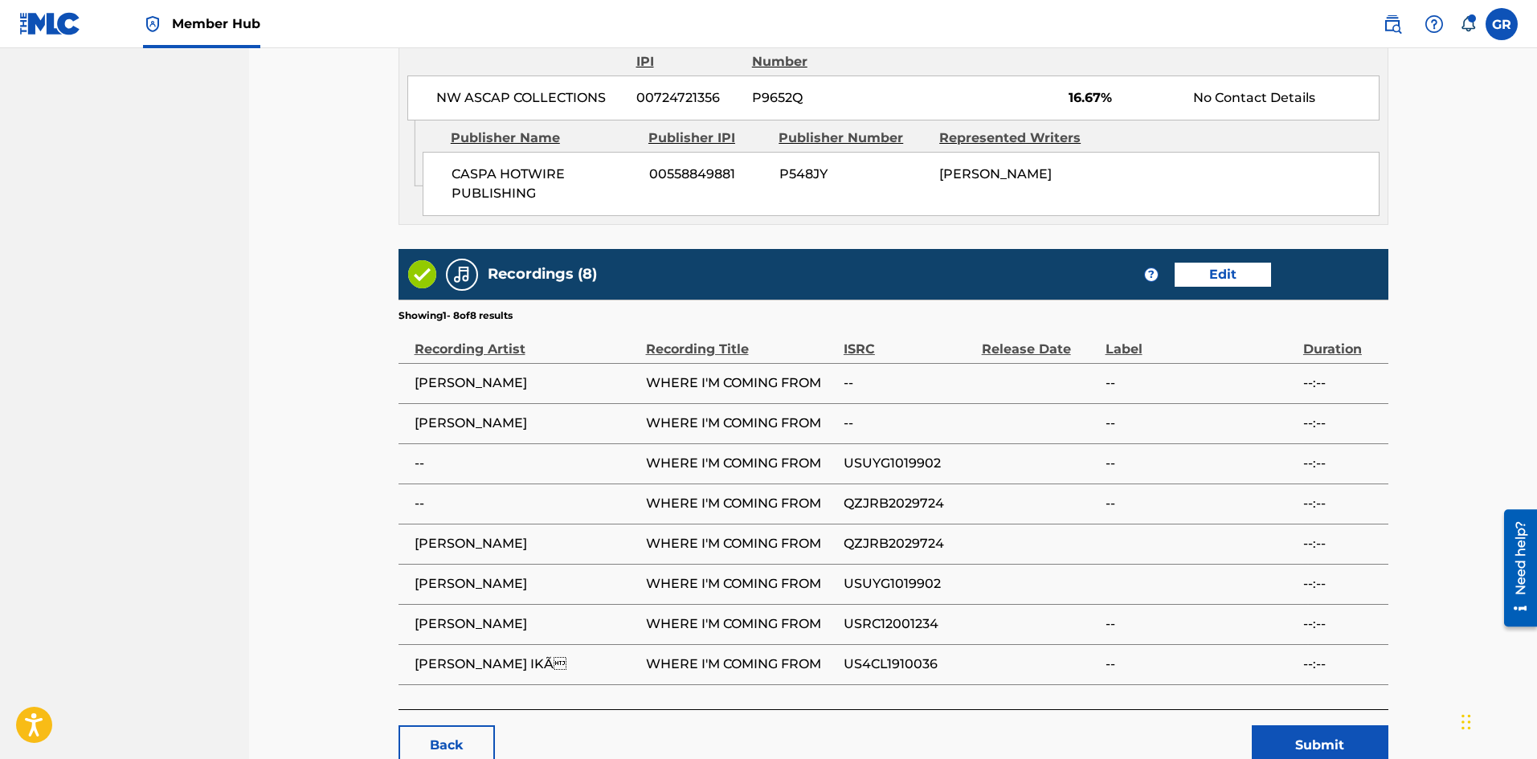
scroll to position [1746, 0]
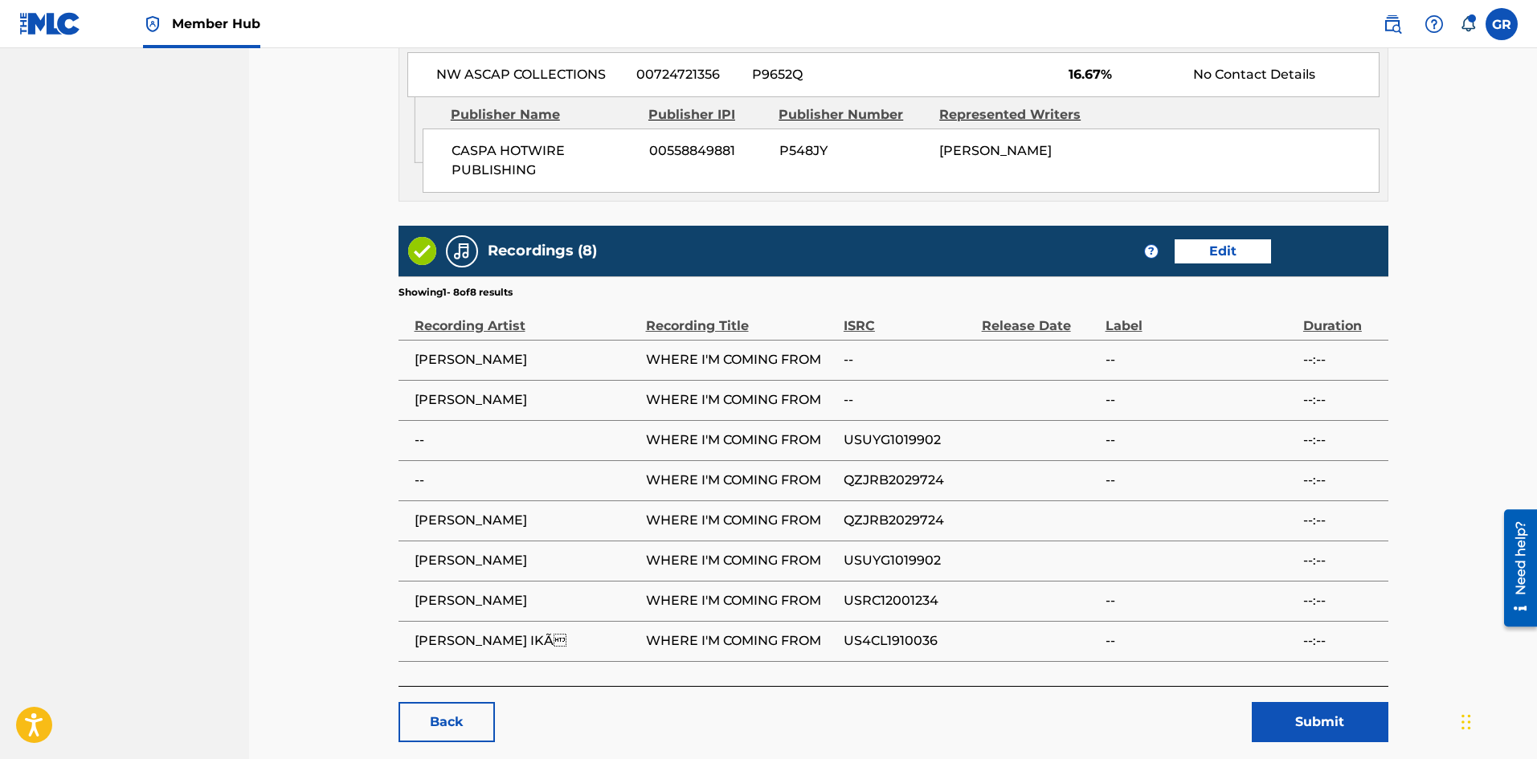
click at [898, 551] on span "USUYG1019902" at bounding box center [909, 560] width 130 height 19
copy span "USUYG1019902"
click at [1323, 702] on button "Submit" at bounding box center [1320, 722] width 137 height 40
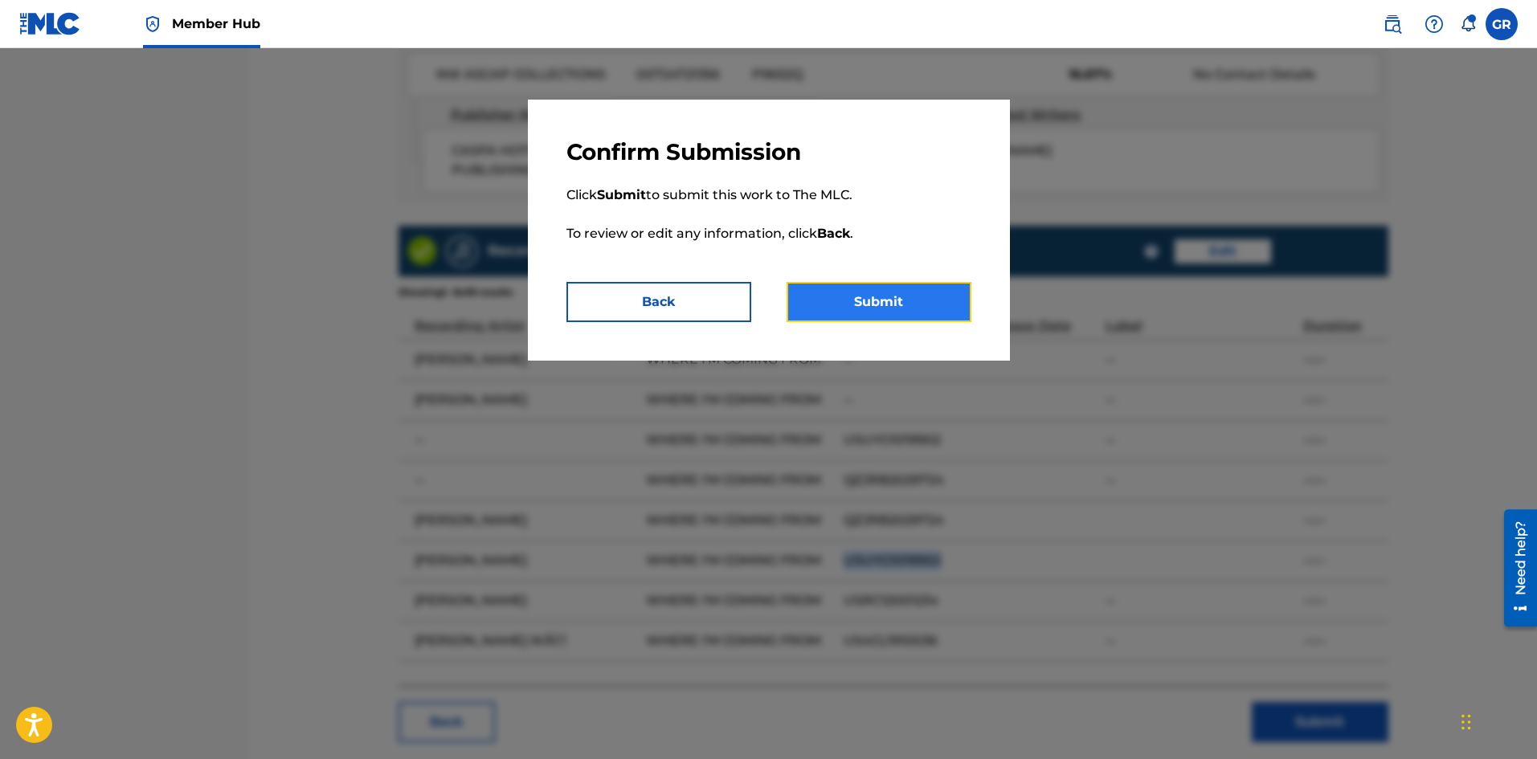
click at [888, 307] on button "Submit" at bounding box center [879, 302] width 185 height 40
